Goal: Navigation & Orientation: Find specific page/section

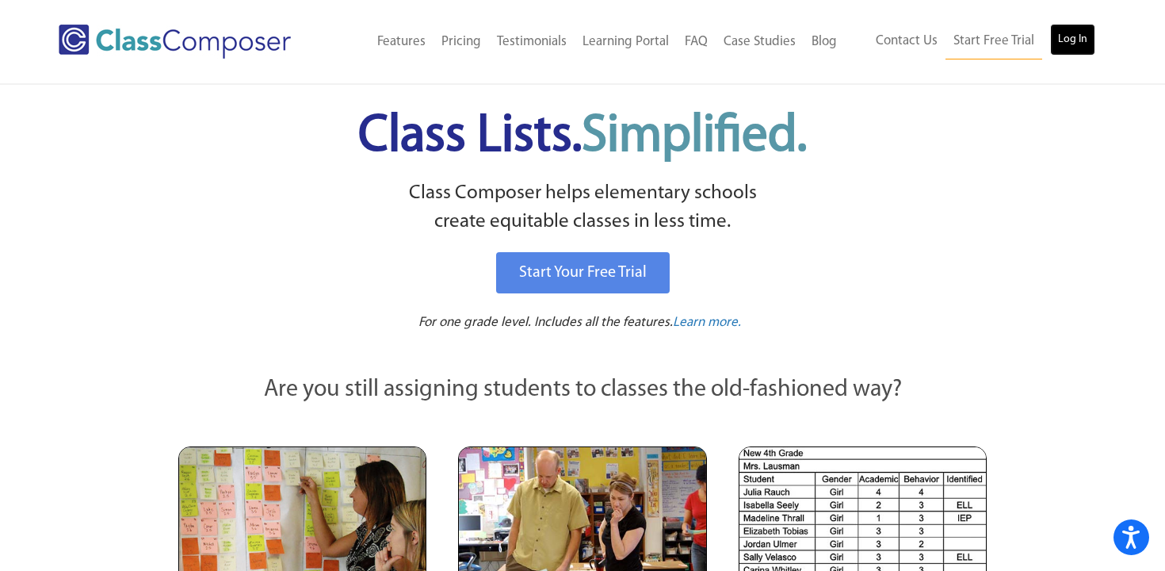
click at [1067, 30] on link "Log In" at bounding box center [1072, 40] width 45 height 32
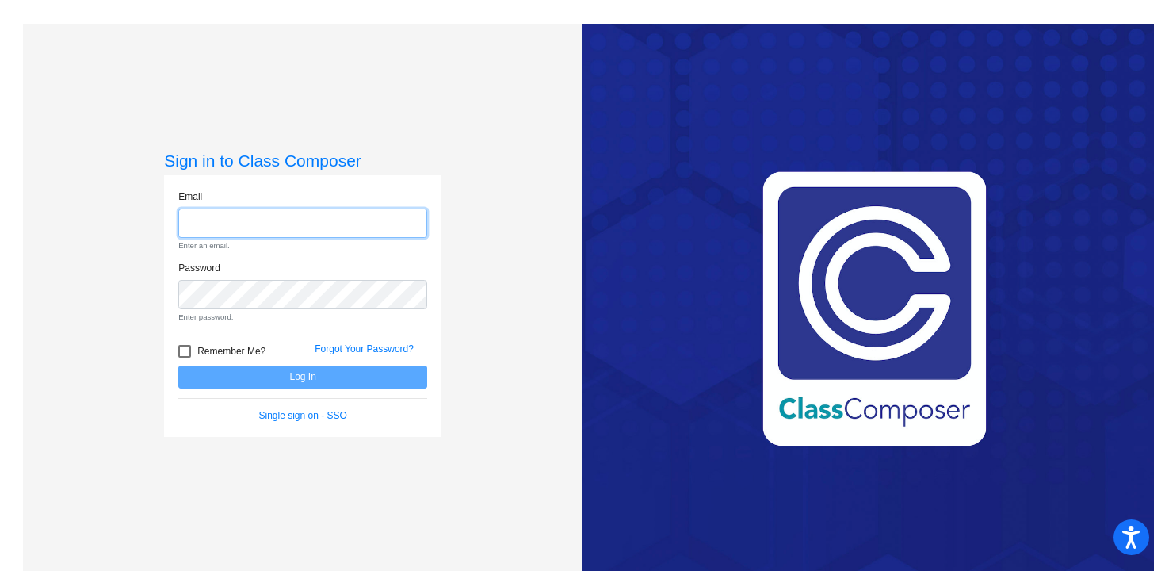
click at [350, 227] on input "email" at bounding box center [302, 222] width 249 height 29
type input "jkamrath@blainesd.org"
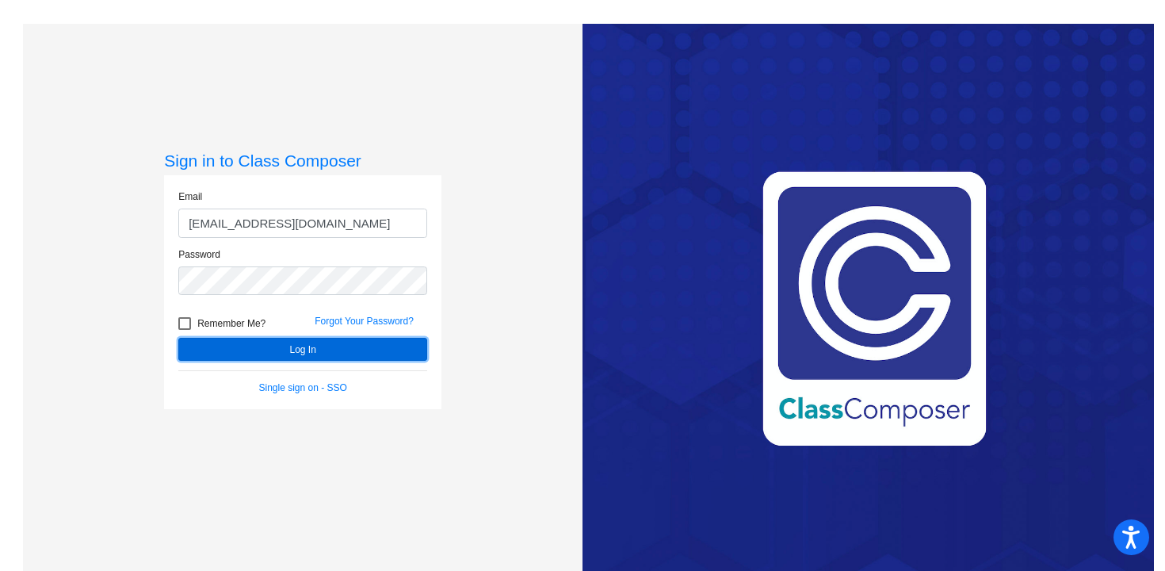
click at [315, 347] on button "Log In" at bounding box center [302, 349] width 249 height 23
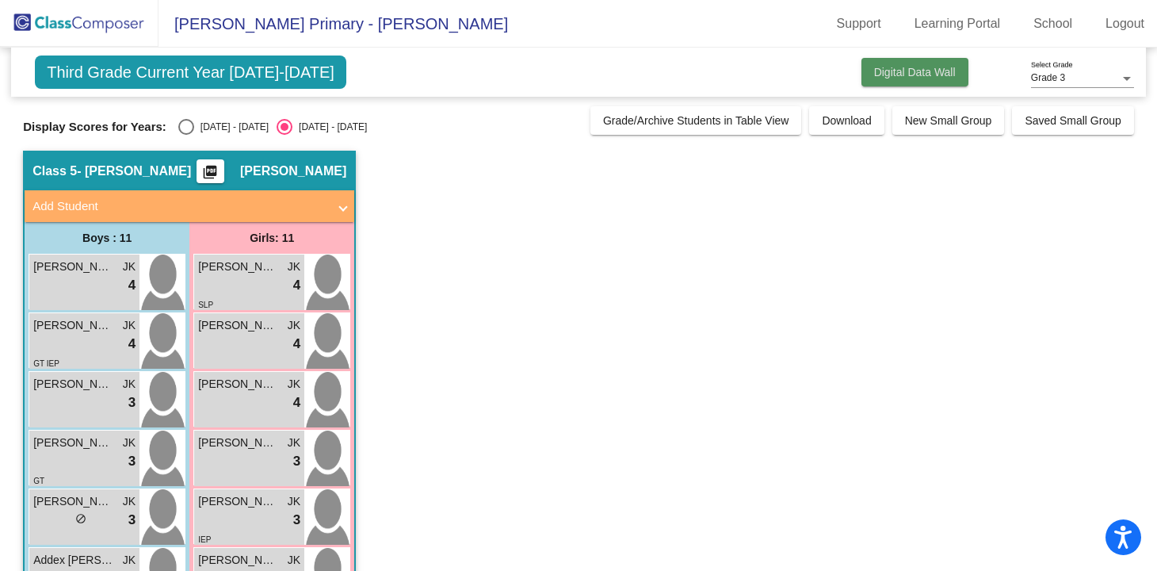
click at [943, 64] on button "Digital Data Wall" at bounding box center [915, 72] width 107 height 29
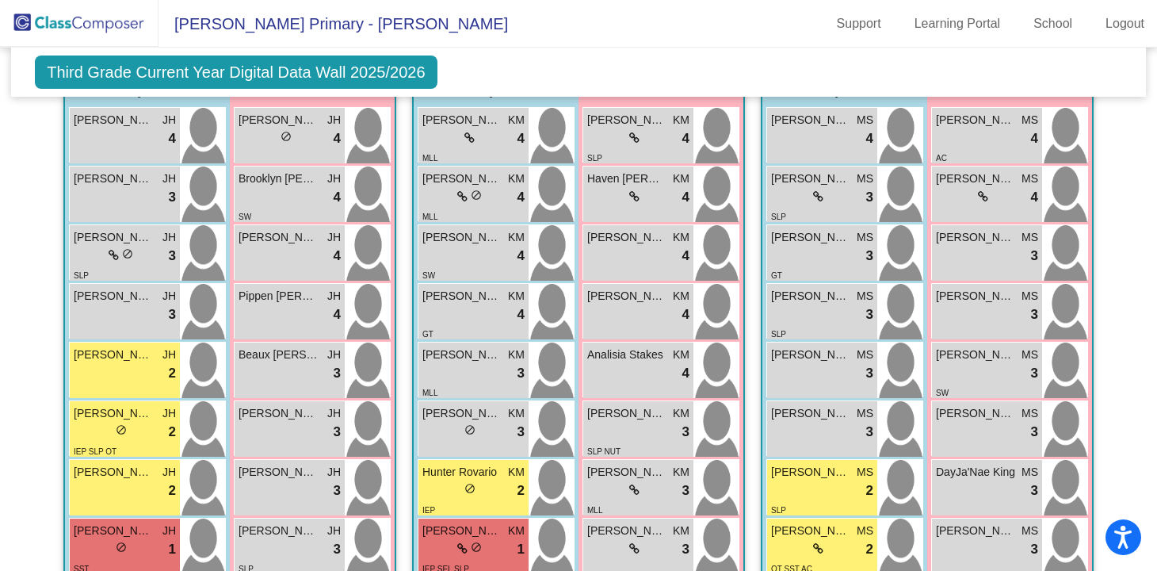
scroll to position [266, 0]
